Goal: Transaction & Acquisition: Purchase product/service

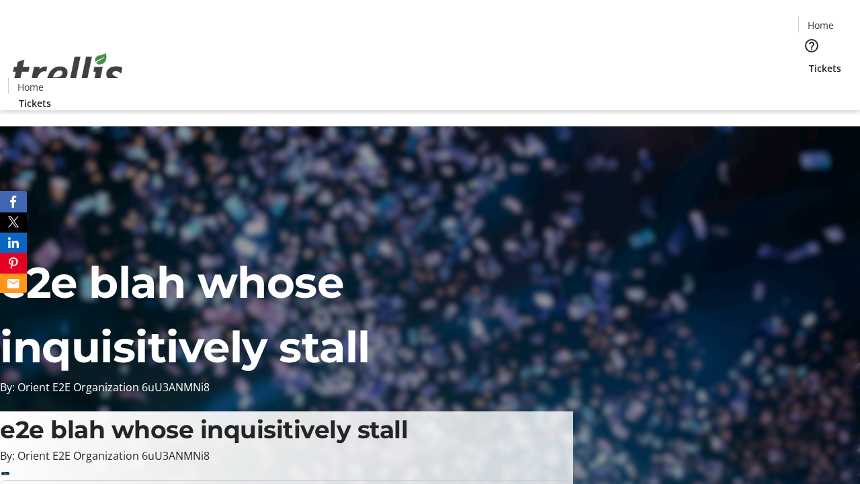
click at [809, 61] on span "Tickets" at bounding box center [825, 68] width 32 height 14
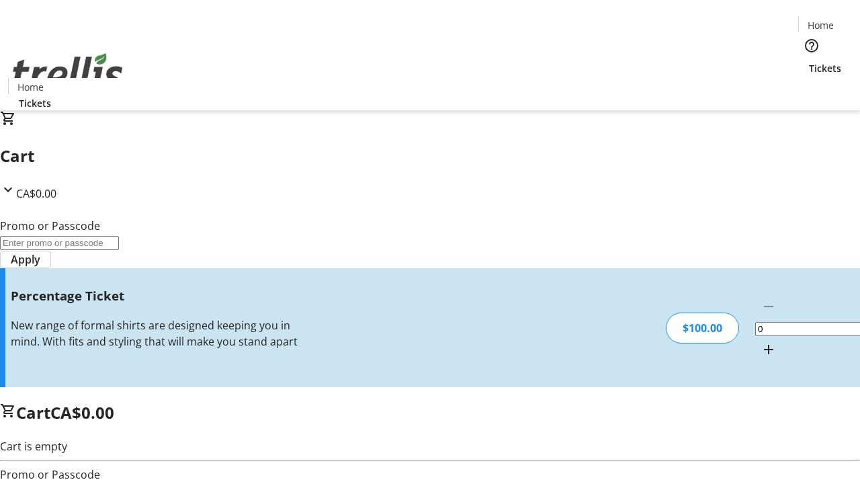
click at [760, 341] on mat-icon "Increment by one" at bounding box center [768, 349] width 16 height 16
type input "1"
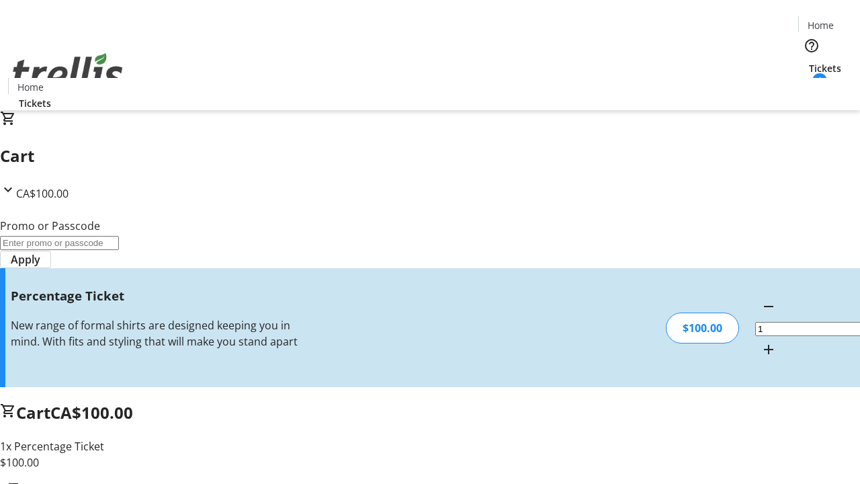
type input "FOO"
